Goal: Task Accomplishment & Management: Manage account settings

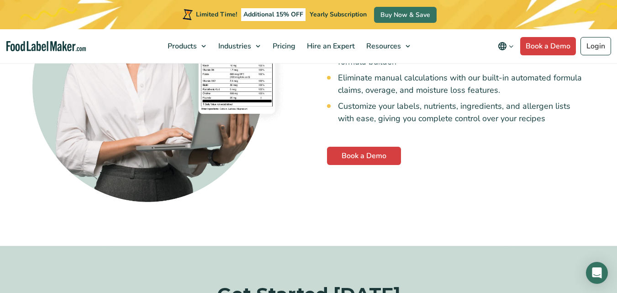
scroll to position [2315, 0]
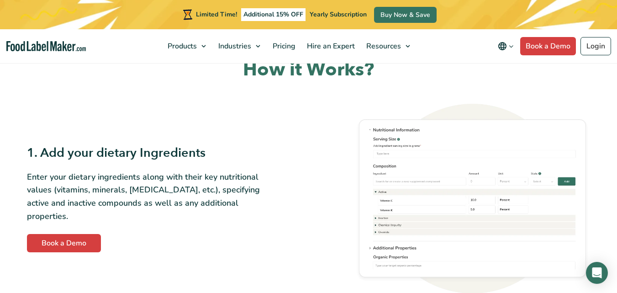
scroll to position [399, 0]
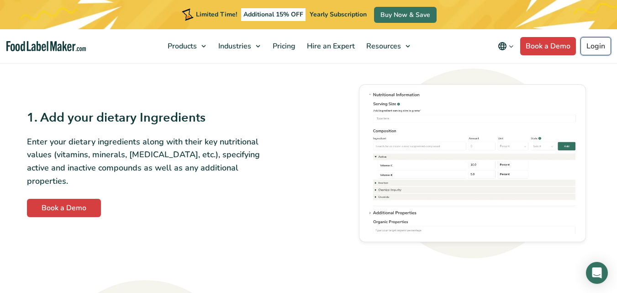
click at [580, 44] on link "Login" at bounding box center [595, 46] width 31 height 18
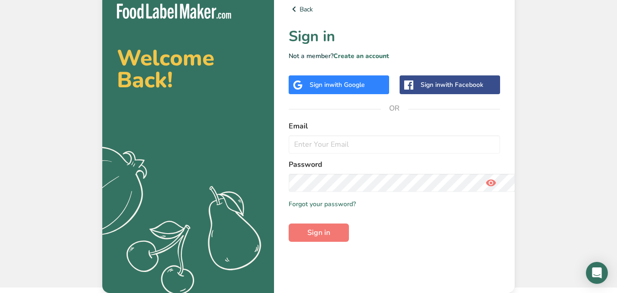
scroll to position [249, 0]
